Goal: Navigation & Orientation: Find specific page/section

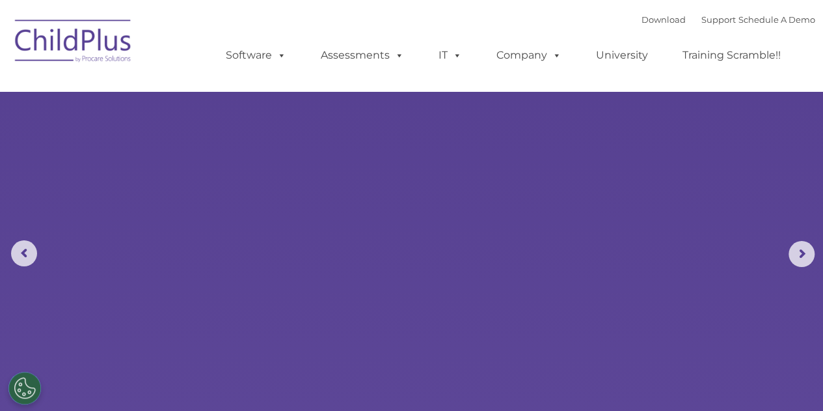
select select "MEDIUM"
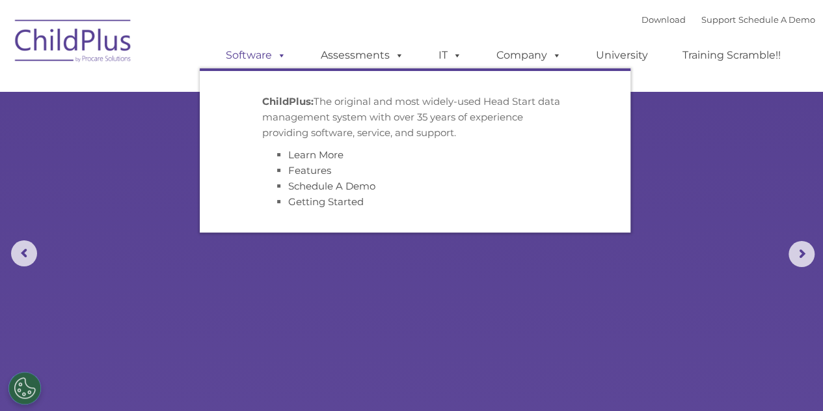
click at [260, 57] on link "Software" at bounding box center [256, 55] width 87 height 26
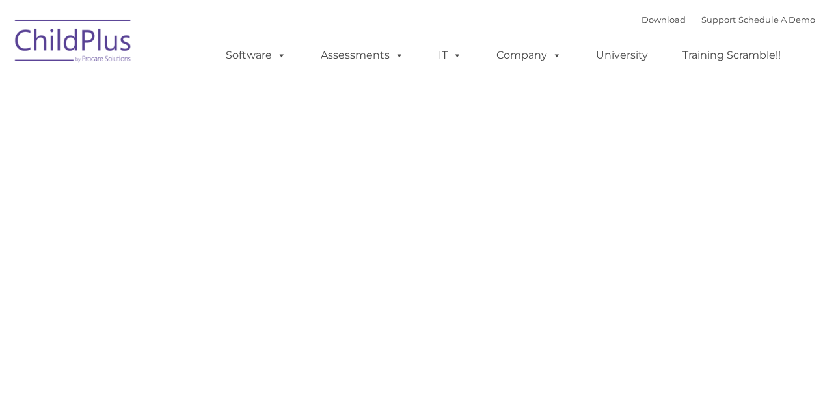
type input ""
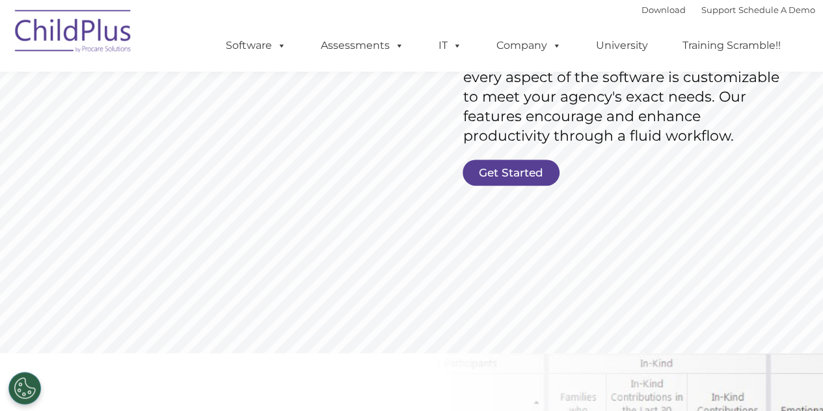
scroll to position [258, 0]
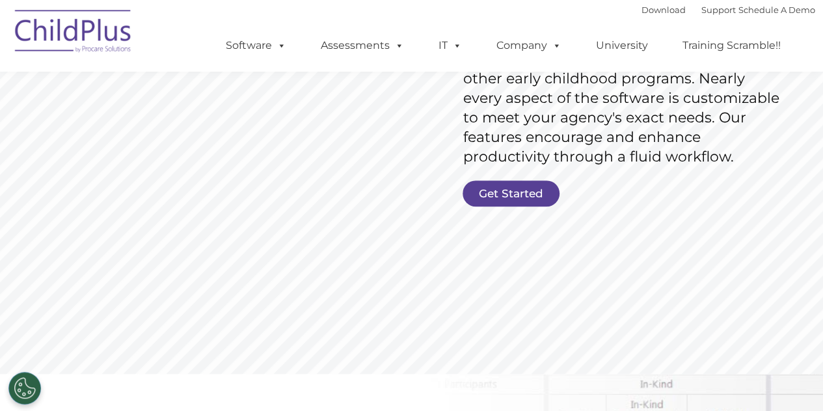
drag, startPoint x: 830, startPoint y: 36, endPoint x: 818, endPoint y: 64, distance: 29.7
click at [509, 189] on link "Get Started" at bounding box center [511, 193] width 97 height 26
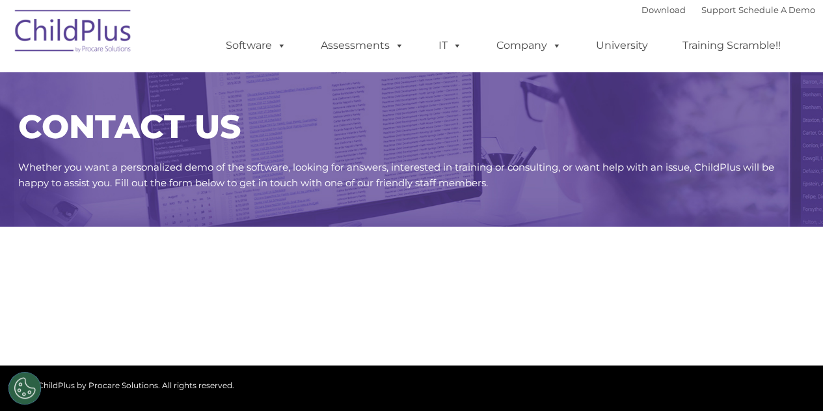
select select "MEDIUM"
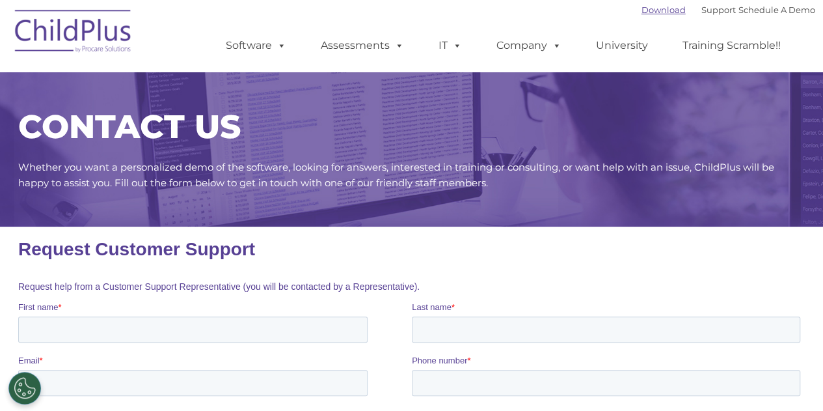
click at [643, 14] on link "Download" at bounding box center [664, 10] width 44 height 10
